Goal: Find specific page/section

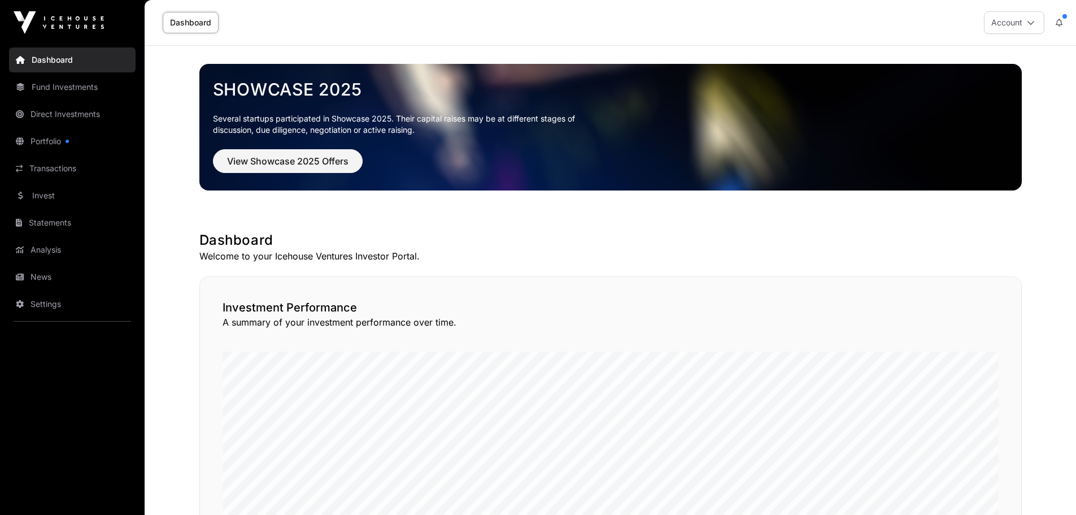
click at [47, 140] on link "Portfolio" at bounding box center [72, 141] width 127 height 25
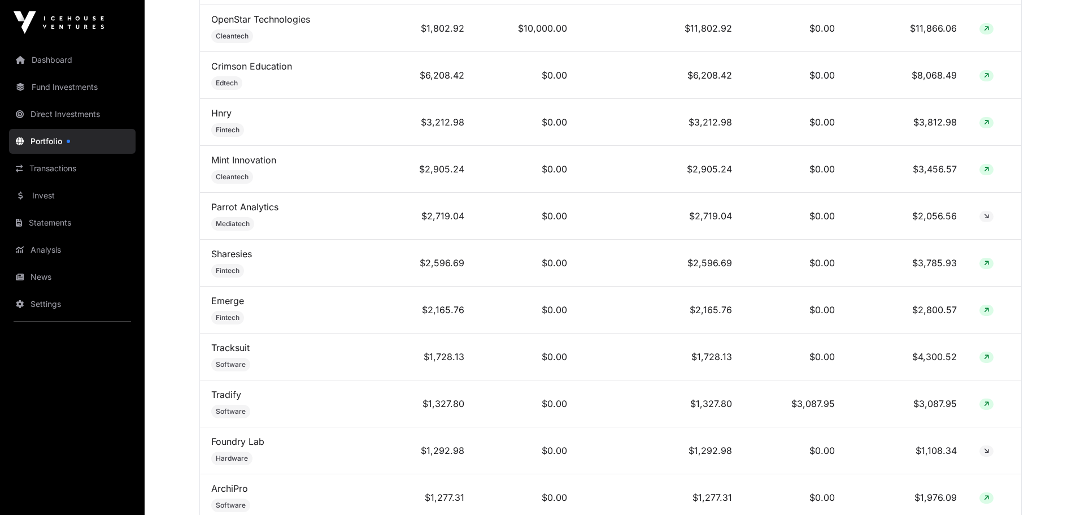
scroll to position [711, 0]
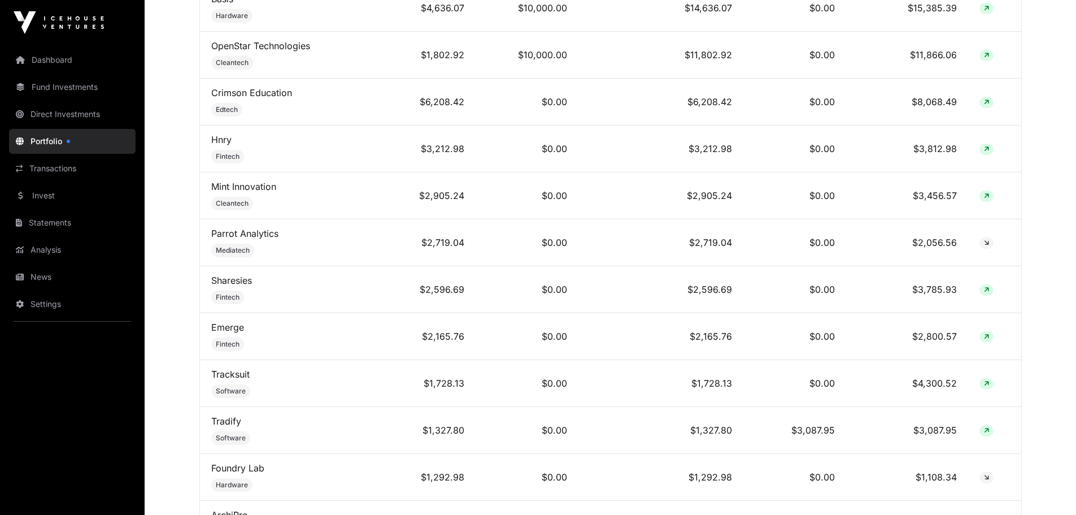
click at [243, 286] on link "Sharesies" at bounding box center [231, 280] width 41 height 11
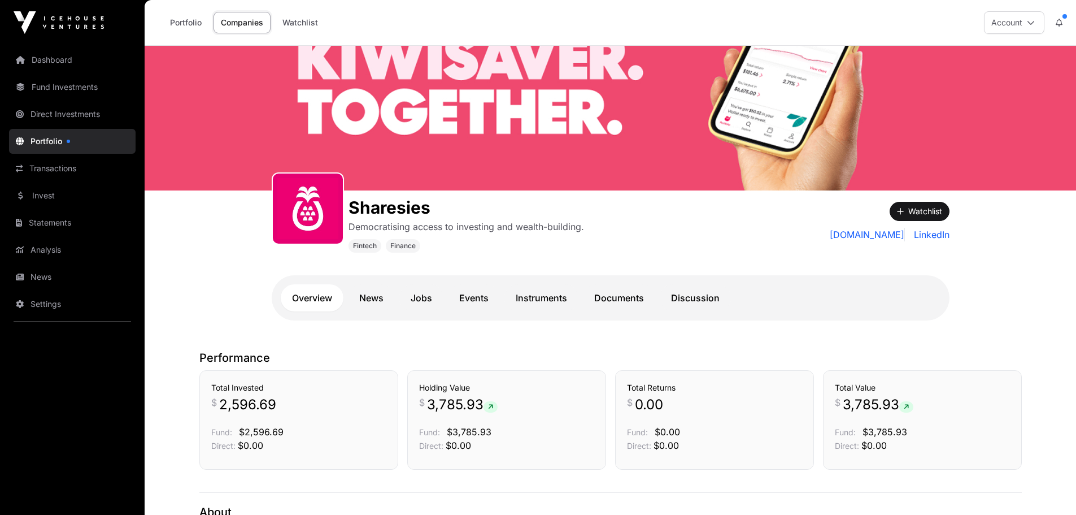
click at [52, 59] on link "Dashboard" at bounding box center [72, 59] width 127 height 25
